Goal: Task Accomplishment & Management: Use online tool/utility

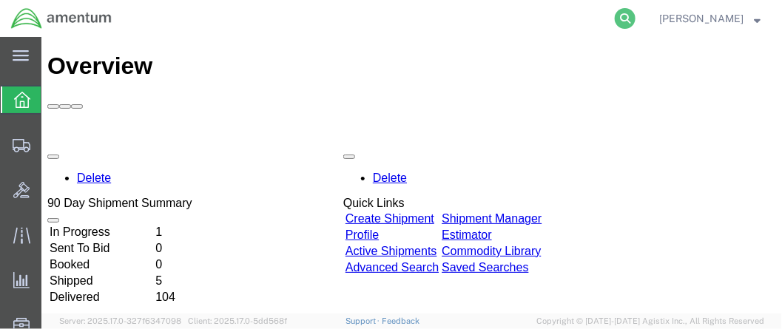
click at [635, 13] on icon at bounding box center [625, 18] width 21 height 21
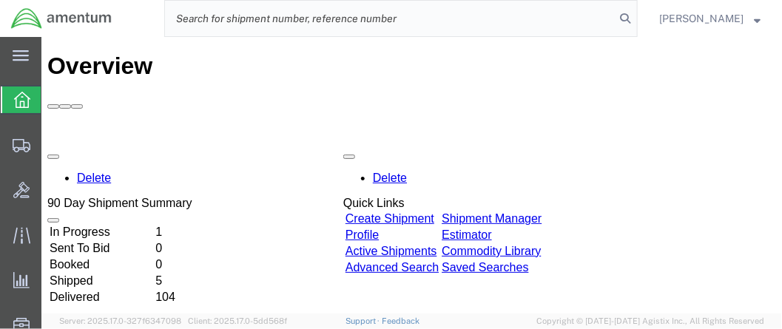
click at [284, 20] on input "search" at bounding box center [390, 19] width 450 height 36
paste input "DCO-25231-167091"
type input "DCO-25231-167091"
click at [635, 15] on icon at bounding box center [625, 18] width 21 height 21
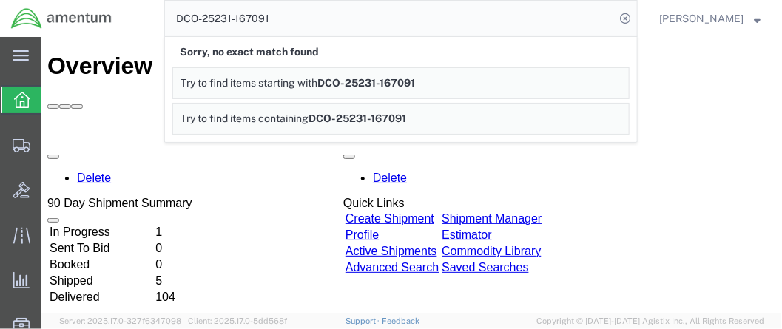
click at [365, 18] on input "DCO-25231-167091" at bounding box center [390, 19] width 450 height 36
drag, startPoint x: 365, startPoint y: 18, endPoint x: 193, endPoint y: 21, distance: 171.7
click at [193, 21] on input "DCO-25231-167091" at bounding box center [390, 19] width 450 height 36
click at [635, 19] on icon at bounding box center [625, 18] width 21 height 21
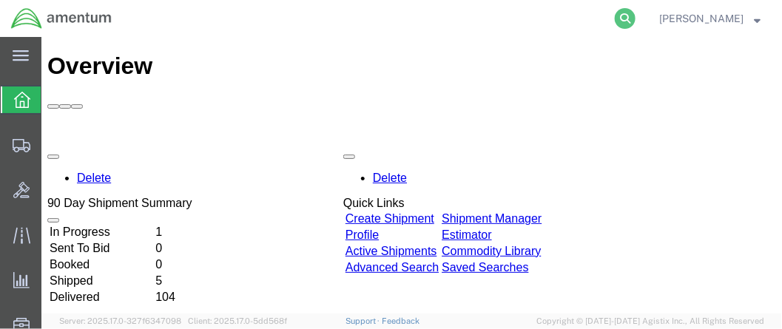
click at [635, 13] on icon at bounding box center [625, 18] width 21 height 21
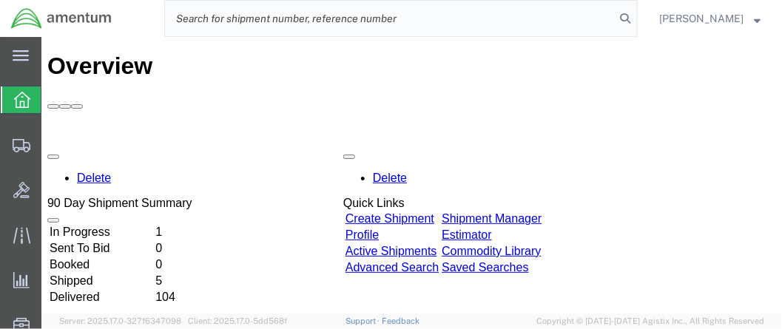
click at [208, 19] on input "search" at bounding box center [390, 19] width 450 height 36
paste input "DCO-25231-167091"
type input "DCO-25231-167091"
click at [635, 18] on icon at bounding box center [625, 18] width 21 height 21
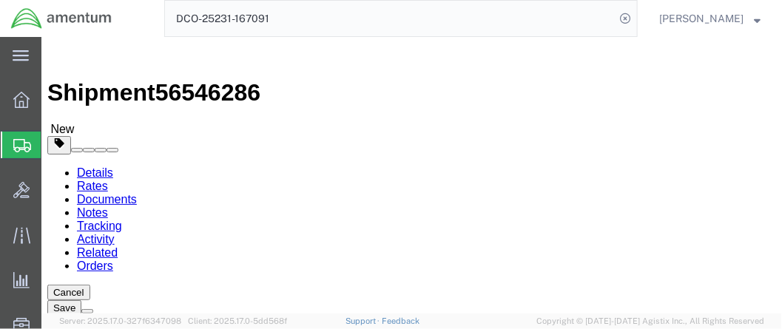
select select "42654"
select select
click button "Rate Shipment"
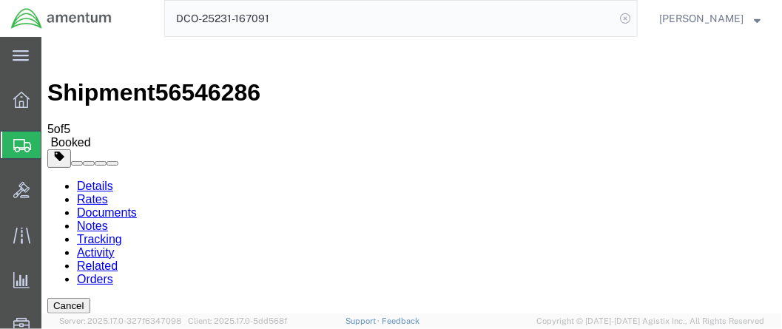
click at [635, 17] on icon at bounding box center [625, 18] width 21 height 21
click at [635, 18] on icon at bounding box center [625, 18] width 21 height 21
click at [249, 20] on input "search" at bounding box center [390, 19] width 450 height 36
paste input "DCO-25231-167092"
type input "DCO-25231-167092"
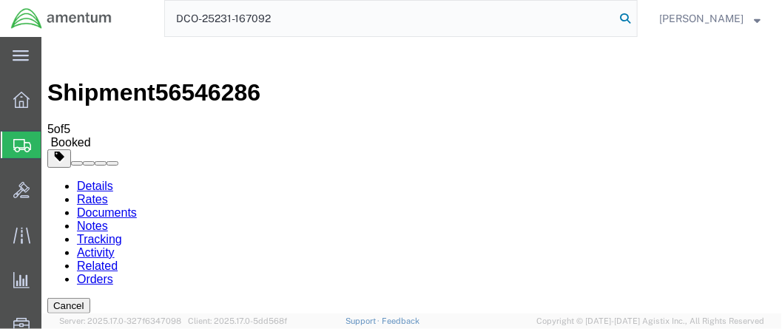
click at [635, 21] on icon at bounding box center [625, 18] width 21 height 21
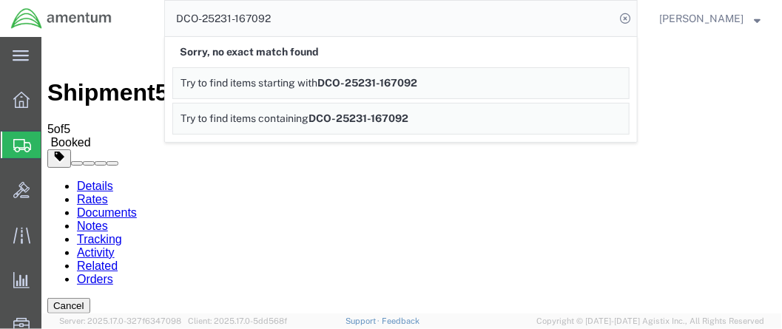
drag, startPoint x: 302, startPoint y: 18, endPoint x: 191, endPoint y: 16, distance: 111.0
click at [191, 16] on input "DCO-25231-167092" at bounding box center [390, 19] width 450 height 36
drag, startPoint x: 205, startPoint y: 18, endPoint x: 641, endPoint y: 17, distance: 436.5
click at [635, 17] on icon at bounding box center [625, 18] width 21 height 21
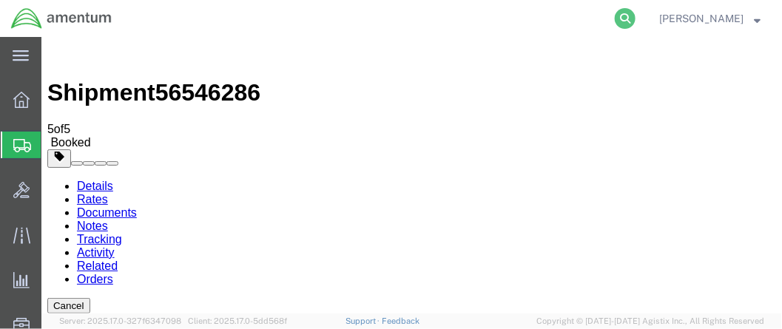
click at [633, 18] on icon at bounding box center [625, 18] width 21 height 21
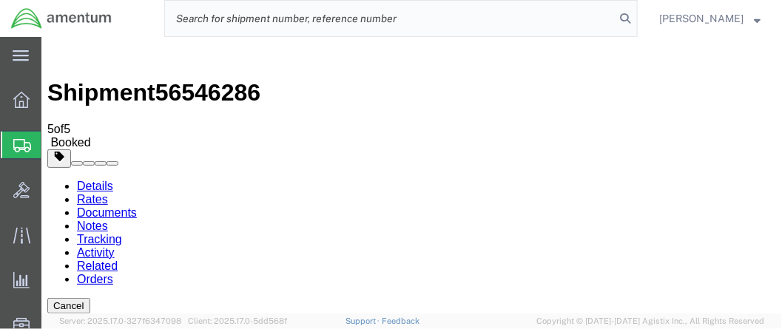
click at [207, 19] on input "search" at bounding box center [390, 19] width 450 height 36
paste input "DCO-25231-167092"
type input "DCO-25231-167092"
click at [635, 24] on icon at bounding box center [625, 18] width 21 height 21
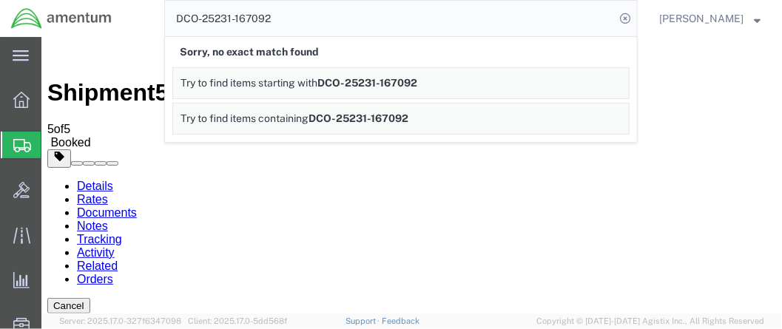
click at [349, 6] on input "DCO-25231-167092" at bounding box center [390, 19] width 450 height 36
drag, startPoint x: 321, startPoint y: 17, endPoint x: 182, endPoint y: 19, distance: 139.1
click at [182, 19] on input "DCO-25231-167092" at bounding box center [390, 19] width 450 height 36
click at [635, 16] on icon at bounding box center [625, 18] width 21 height 21
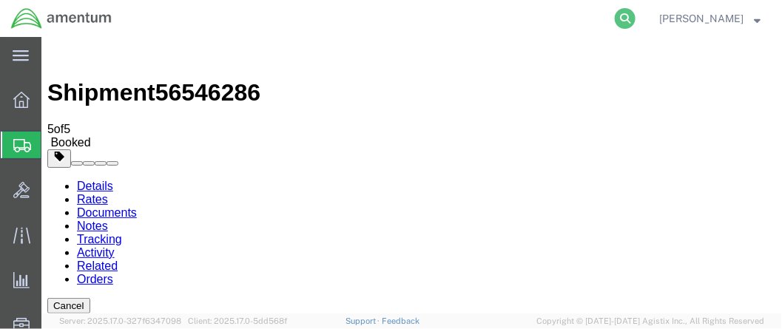
click at [635, 21] on icon at bounding box center [625, 18] width 21 height 21
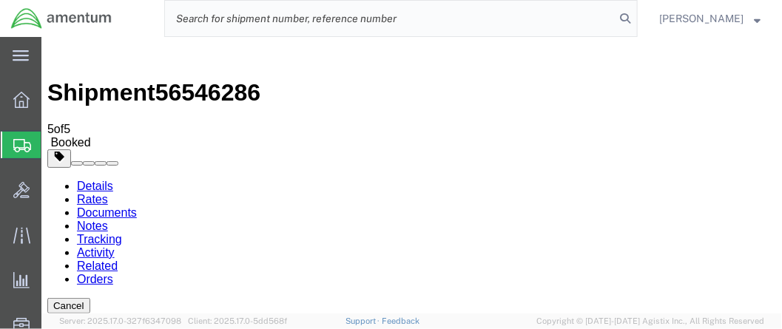
click at [201, 16] on input "search" at bounding box center [390, 19] width 450 height 36
paste input "DCO-25231-167092"
type input "DCO-25231-167092"
click at [635, 21] on icon at bounding box center [625, 18] width 21 height 21
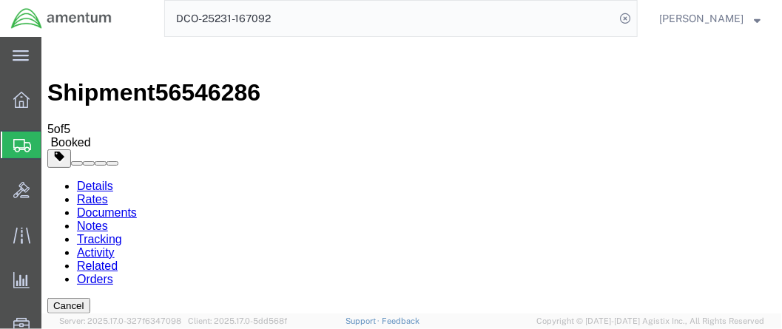
drag, startPoint x: 340, startPoint y: 23, endPoint x: 140, endPoint y: 11, distance: 200.1
click at [127, 13] on div "DCO-25231-167092" at bounding box center [380, 18] width 515 height 37
click at [635, 21] on icon at bounding box center [625, 18] width 21 height 21
click at [197, 18] on input "search" at bounding box center [390, 19] width 450 height 36
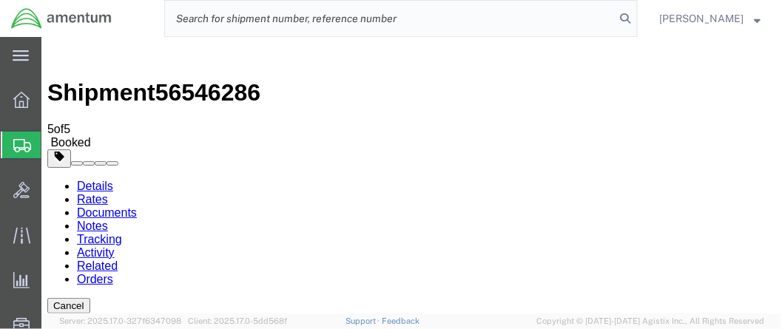
paste input "DCO-25231-167092"
type input "DCO-25231-167092"
click at [635, 19] on icon at bounding box center [625, 18] width 21 height 21
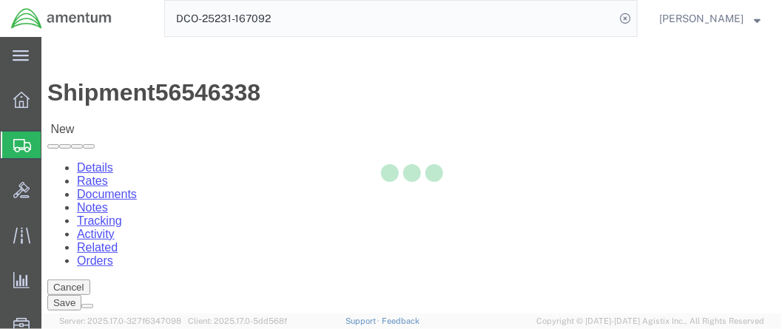
select select "42654"
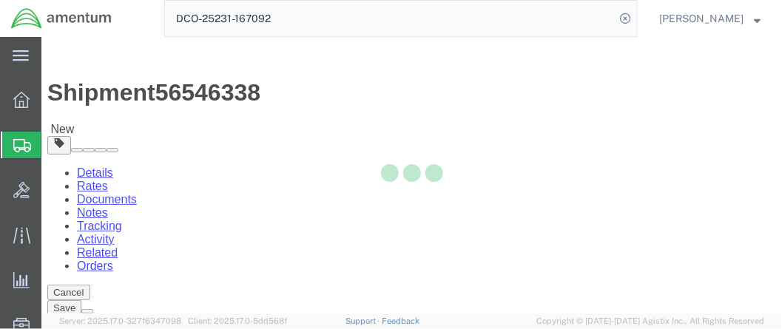
scroll to position [221, 0]
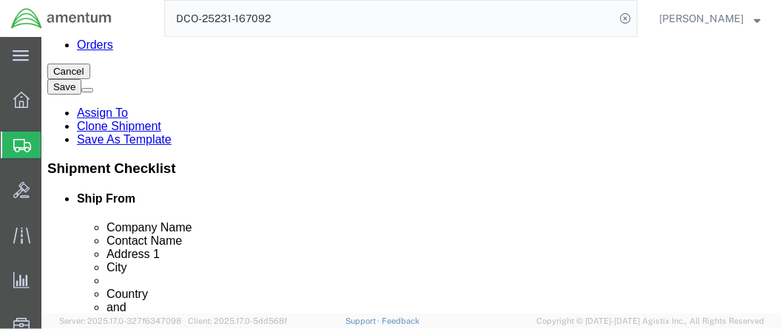
click button "Rate Shipment"
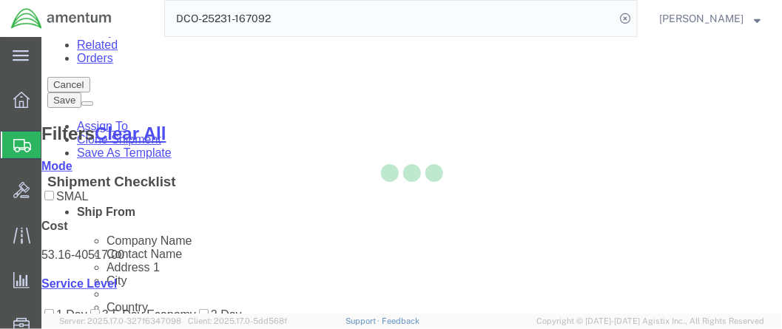
scroll to position [172, 0]
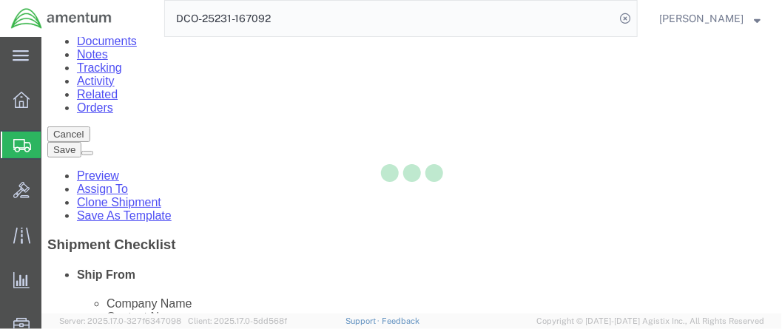
scroll to position [77, 0]
